Goal: Task Accomplishment & Management: Manage account settings

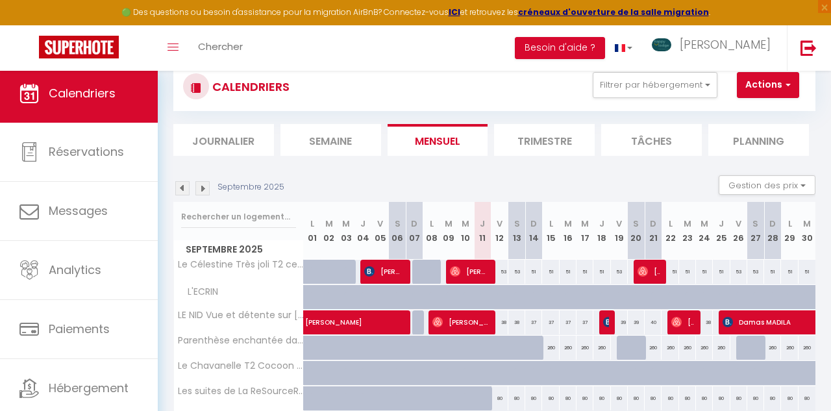
scroll to position [46, 0]
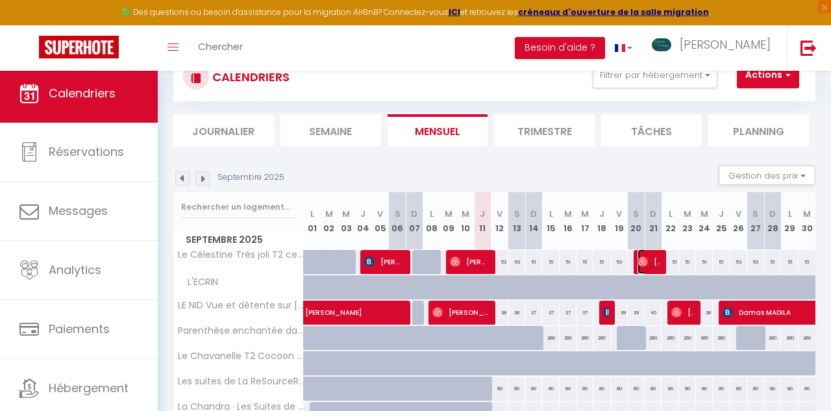
click at [651, 264] on span "[PERSON_NAME]" at bounding box center [649, 261] width 23 height 25
select select "OK"
select select "1"
select select "0"
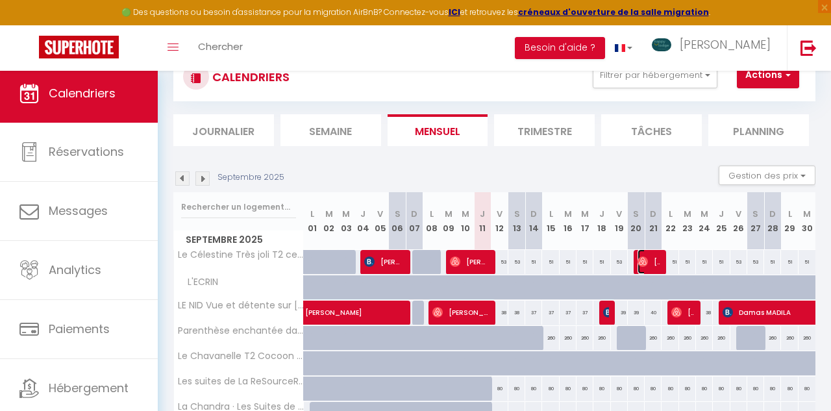
select select "1"
select select
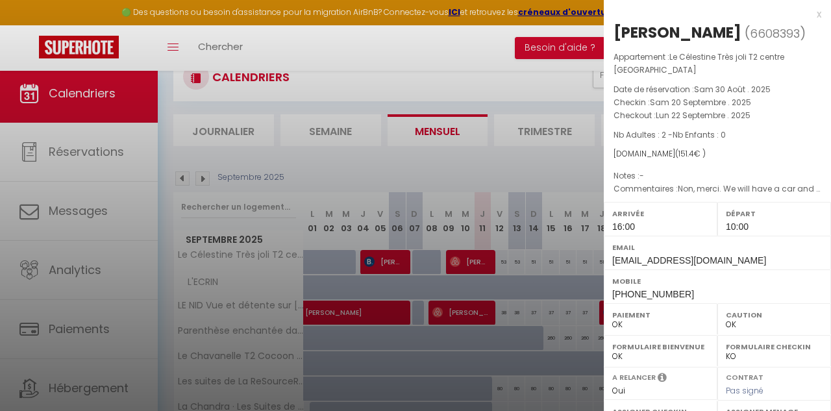
click at [592, 267] on div at bounding box center [415, 205] width 831 height 411
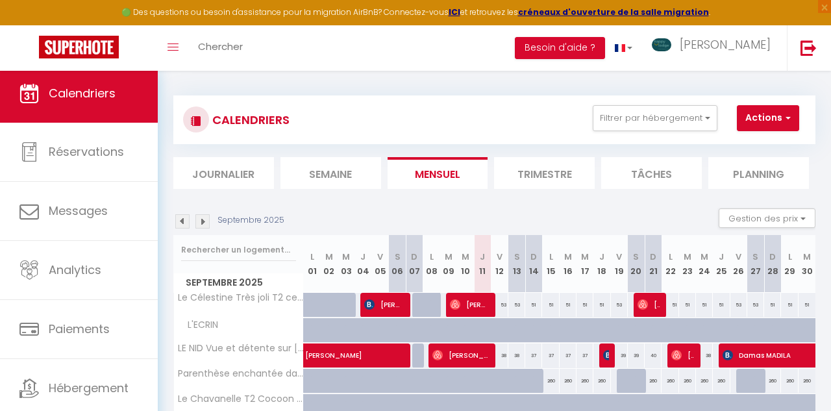
scroll to position [0, 0]
